Goal: Task Accomplishment & Management: Manage account settings

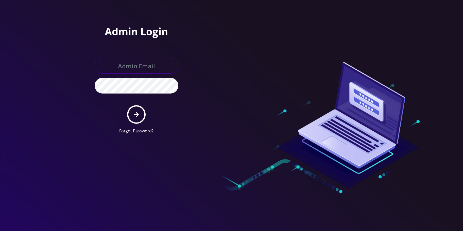
type input "[EMAIL_ADDRESS][DOMAIN_NAME]"
click at [130, 112] on button "submit" at bounding box center [136, 114] width 19 height 19
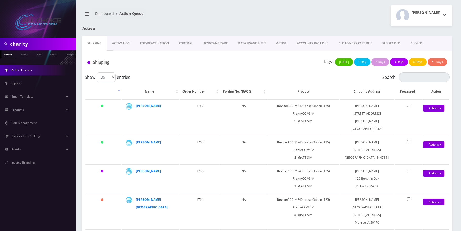
click at [17, 38] on div "charity" at bounding box center [38, 44] width 76 height 12
click at [19, 43] on input "charity" at bounding box center [42, 44] width 65 height 10
paste input "Ball"
type input "Ball"
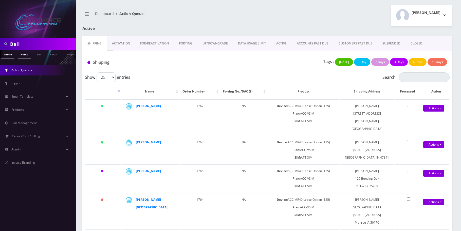
click at [26, 56] on link "Name" at bounding box center [24, 54] width 13 height 8
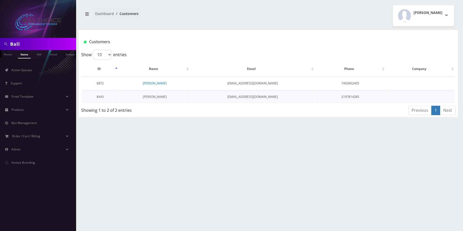
click at [154, 97] on link "Jayden Ball" at bounding box center [155, 96] width 24 height 4
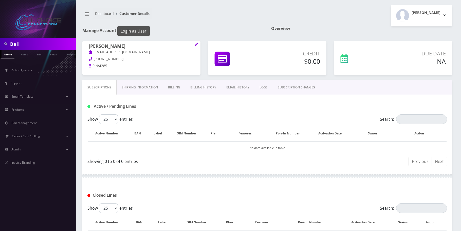
click at [123, 29] on button "Login as User" at bounding box center [133, 31] width 32 height 10
click at [23, 74] on link "Action Queues" at bounding box center [38, 70] width 76 height 11
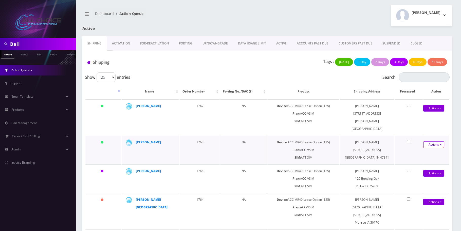
click at [441, 141] on link "Actions" at bounding box center [434, 144] width 21 height 7
click at [428, 150] on link "Shipped" at bounding box center [431, 154] width 41 height 8
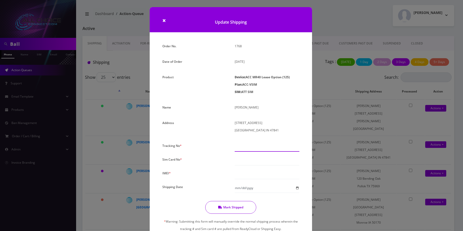
click at [247, 148] on input "text" at bounding box center [267, 147] width 65 height 10
paste input "9405530109355219753756"
type input "9405530109355219753756"
click at [248, 161] on input "text" at bounding box center [267, 161] width 65 height 10
paste input "94055301093552197537"
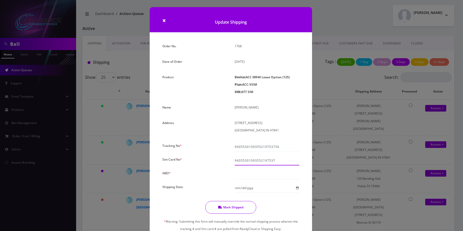
type input "94055301093552197537"
click at [248, 178] on input "text" at bounding box center [267, 174] width 65 height 10
paste input "940553010935521"
type input "940553010935521"
click at [295, 188] on input "Shipping Date" at bounding box center [267, 188] width 65 height 10
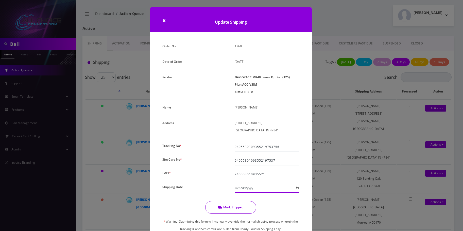
type input "2025-10-03"
click at [243, 209] on button "Mark Shipped" at bounding box center [230, 207] width 51 height 13
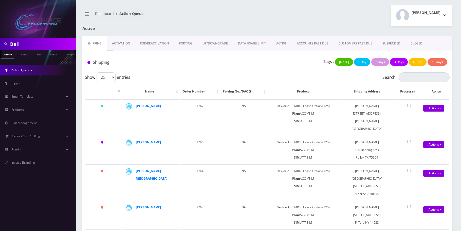
click at [129, 42] on link "Activation" at bounding box center [121, 43] width 28 height 15
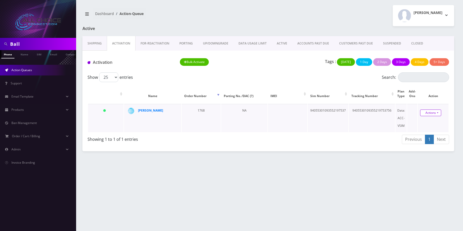
click at [440, 113] on link "Actions" at bounding box center [430, 112] width 21 height 7
click at [423, 120] on link "Activate" at bounding box center [432, 122] width 41 height 8
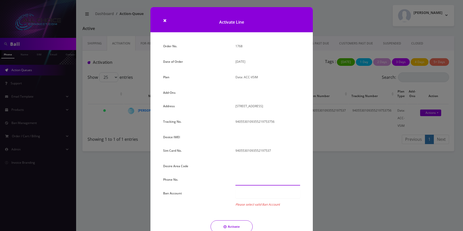
click at [248, 178] on input "text" at bounding box center [267, 181] width 65 height 10
paste input "812-281-1051"
type input "812-281-1051"
click at [252, 196] on div at bounding box center [267, 193] width 65 height 9
click at [252, 210] on div at bounding box center [267, 208] width 65 height 9
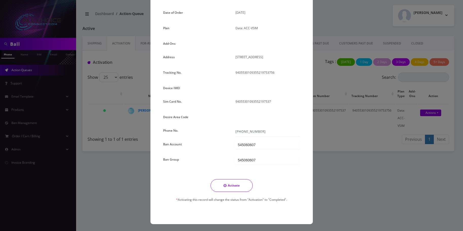
scroll to position [49, 0]
click at [231, 183] on button "Activate" at bounding box center [232, 185] width 42 height 13
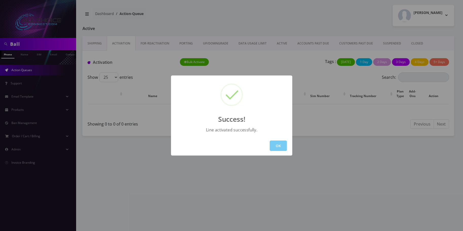
click at [281, 142] on button "OK" at bounding box center [278, 145] width 17 height 10
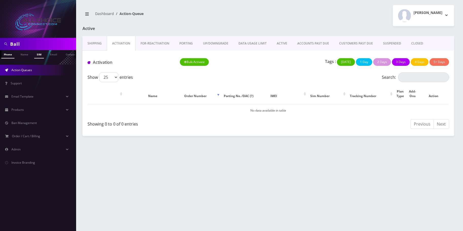
scroll to position [0, 3]
drag, startPoint x: 20, startPoint y: 54, endPoint x: 27, endPoint y: 62, distance: 11.7
click at [20, 54] on link "Name" at bounding box center [21, 54] width 13 height 8
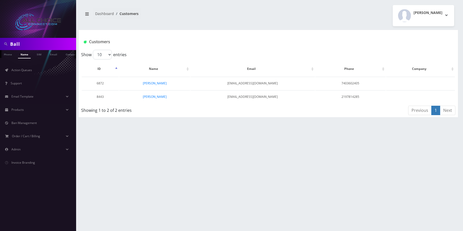
drag, startPoint x: 156, startPoint y: 95, endPoint x: 161, endPoint y: 114, distance: 19.8
click at [155, 95] on link "Jayden Ball" at bounding box center [155, 96] width 24 height 4
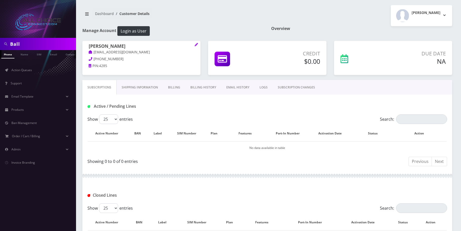
click at [173, 88] on link "Billing" at bounding box center [174, 87] width 22 height 15
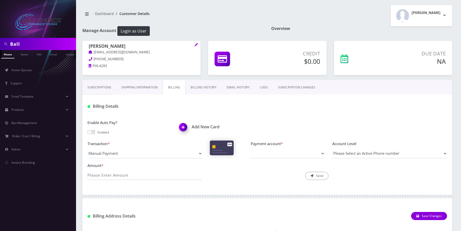
click at [101, 83] on link "Subscriptions" at bounding box center [99, 87] width 34 height 15
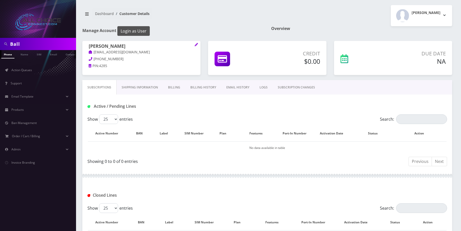
click at [129, 28] on button "Login as User" at bounding box center [133, 31] width 32 height 10
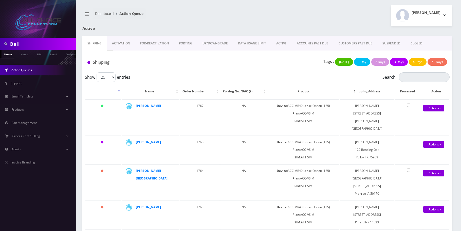
click at [20, 39] on input "Ball" at bounding box center [42, 44] width 65 height 10
click at [20, 40] on input "Ball" at bounding box center [42, 44] width 65 height 10
type input "clay"
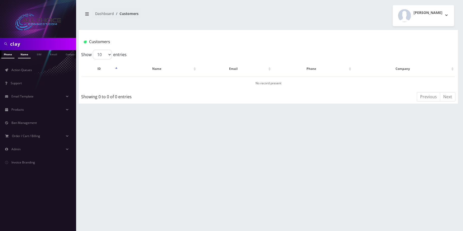
click at [22, 52] on link "Name" at bounding box center [24, 54] width 13 height 8
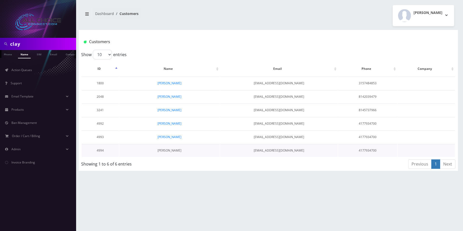
click at [169, 150] on link "[PERSON_NAME]" at bounding box center [170, 150] width 24 height 4
click at [174, 125] on link "[PERSON_NAME]" at bounding box center [170, 123] width 24 height 4
click at [173, 136] on link "[PERSON_NAME]" at bounding box center [170, 137] width 24 height 4
